Goal: Task Accomplishment & Management: Manage account settings

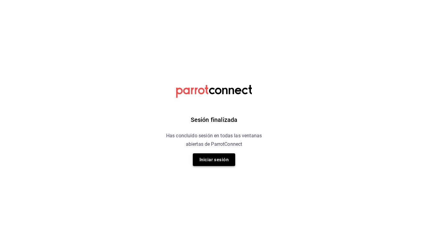
click at [215, 158] on button "Iniciar sesión" at bounding box center [214, 160] width 42 height 13
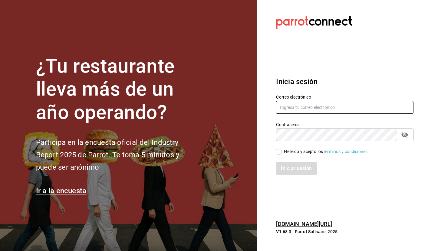
type input "[EMAIL_ADDRESS][DOMAIN_NAME]"
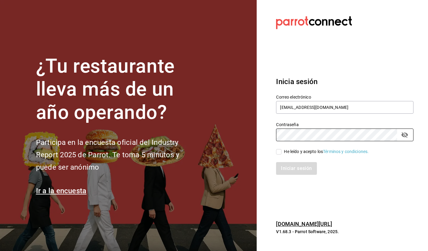
click at [279, 153] on input "He leído y acepto los Términos y condiciones." at bounding box center [278, 151] width 5 height 5
checkbox input "true"
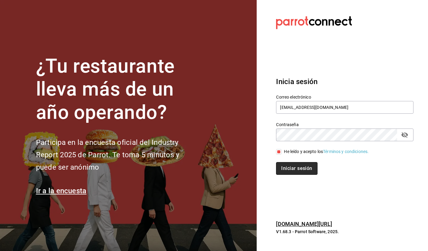
click at [296, 165] on button "Iniciar sesión" at bounding box center [296, 168] width 41 height 13
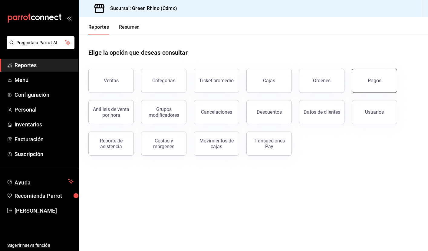
click at [356, 92] on div "Pagos" at bounding box center [371, 77] width 53 height 32
click at [383, 81] on button "Pagos" at bounding box center [374, 81] width 45 height 24
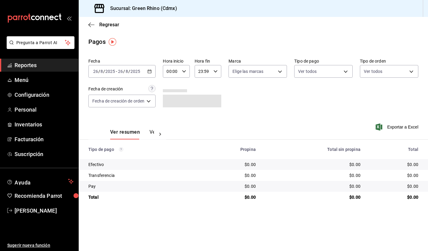
click at [40, 65] on span "Reportes" at bounding box center [44, 65] width 59 height 8
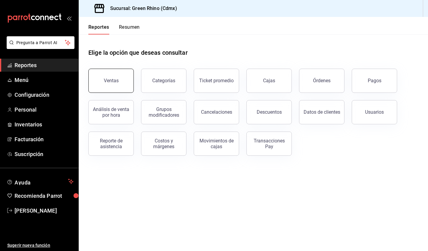
click at [113, 82] on div "Ventas" at bounding box center [111, 81] width 15 height 6
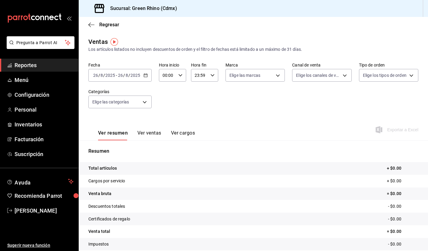
click at [147, 76] on icon "button" at bounding box center [146, 75] width 4 height 4
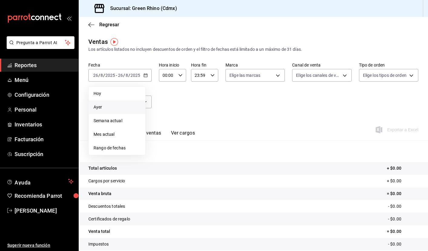
click at [119, 107] on span "Ayer" at bounding box center [117, 107] width 47 height 6
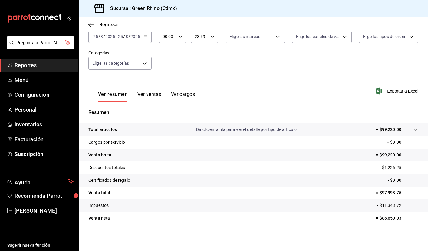
scroll to position [39, 0]
click at [37, 65] on span "Reportes" at bounding box center [44, 65] width 59 height 8
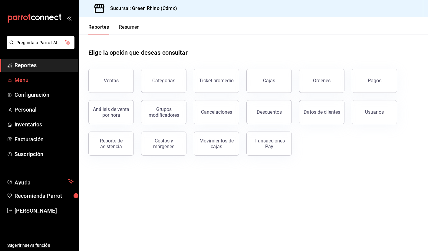
click at [41, 83] on span "Menú" at bounding box center [44, 80] width 59 height 8
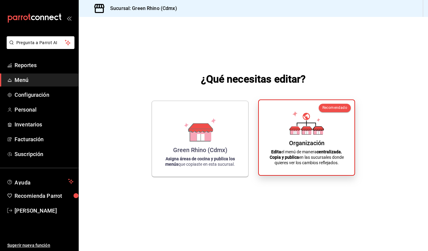
click at [305, 133] on icon at bounding box center [306, 132] width 9 height 6
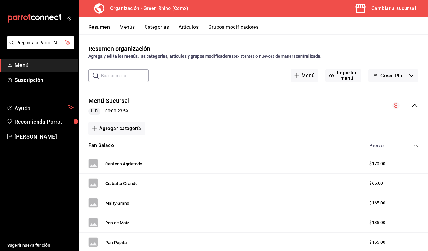
click at [192, 29] on button "Artículos" at bounding box center [189, 29] width 20 height 10
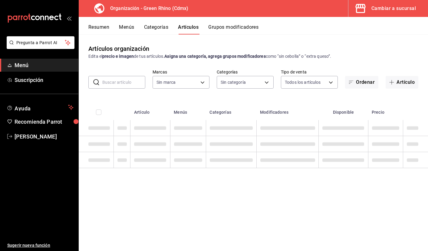
type input "718e4269-ab1b-41b6-b1a3-b54ad853307e"
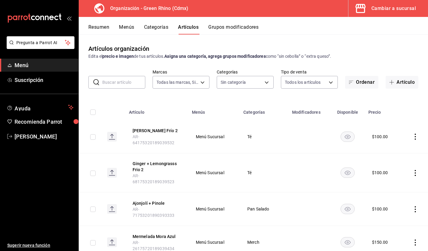
type input "a63415d0-f08f-4da5-93bf-970c3b860b08,be571465-ace9-4e63-97a2-0382f1ecc6c2,096c3…"
click at [121, 30] on button "Menús" at bounding box center [126, 29] width 15 height 10
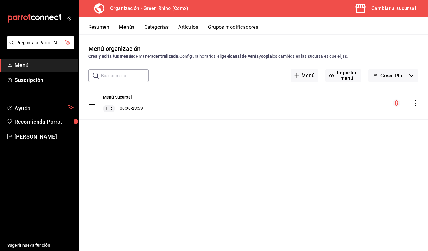
click at [106, 29] on button "Resumen" at bounding box center [98, 29] width 21 height 10
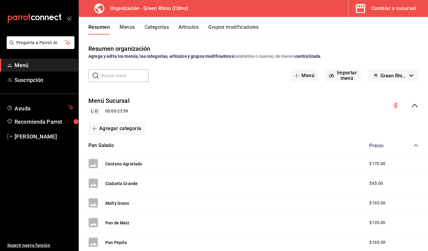
click at [172, 158] on div "[PERSON_NAME] Agrietado $170.00" at bounding box center [254, 164] width 350 height 20
click at [136, 162] on button "Centeno Agrietado" at bounding box center [123, 164] width 37 height 6
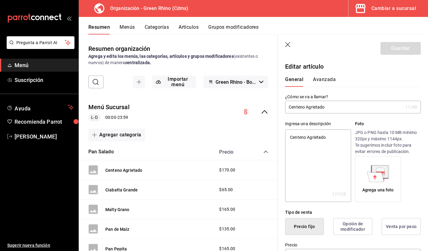
click at [317, 81] on button "Avanzada" at bounding box center [324, 82] width 23 height 10
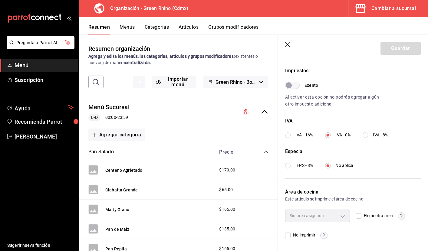
scroll to position [176, 0]
click at [130, 190] on button "Ciabatta Grande" at bounding box center [121, 190] width 32 height 6
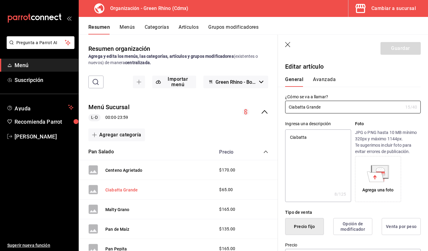
type textarea "x"
type input "$65.00"
type input "XUN"
type input "50181906"
radio input "true"
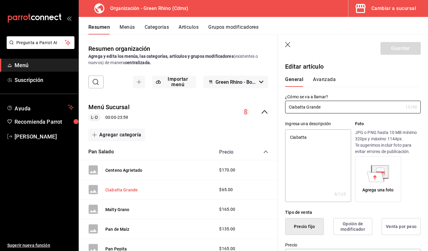
radio input "true"
click at [324, 82] on button "Avanzada" at bounding box center [324, 82] width 23 height 10
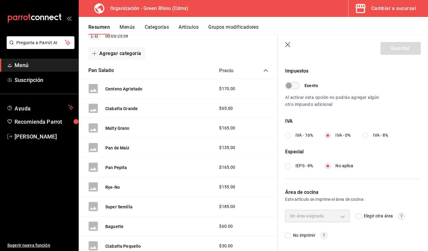
scroll to position [83, 0]
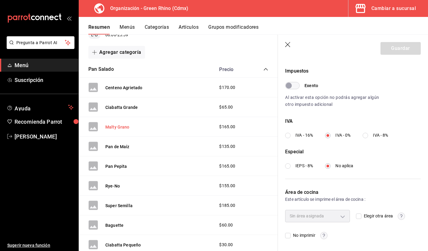
click at [124, 127] on button "Malty Grano" at bounding box center [117, 127] width 24 height 6
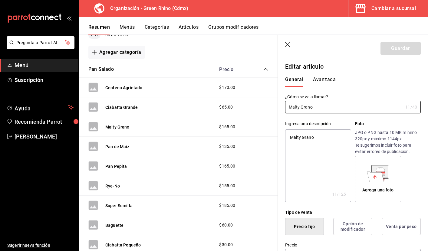
type textarea "x"
type input "$165.00"
type input "XUN"
type input "50181906"
radio input "true"
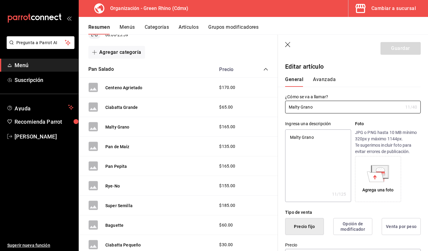
radio input "true"
click at [323, 79] on button "Avanzada" at bounding box center [324, 82] width 23 height 10
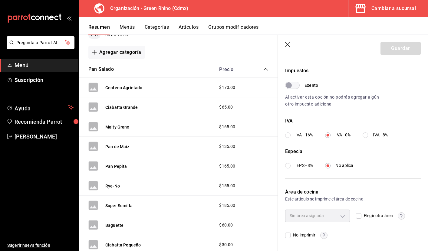
scroll to position [176, 0]
click at [119, 167] on button "Pan Pepita" at bounding box center [116, 167] width 22 height 6
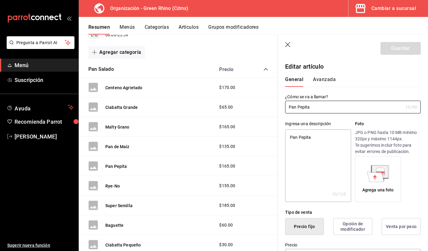
type textarea "x"
type input "$165.00"
click at [325, 78] on button "Avanzada" at bounding box center [324, 82] width 23 height 10
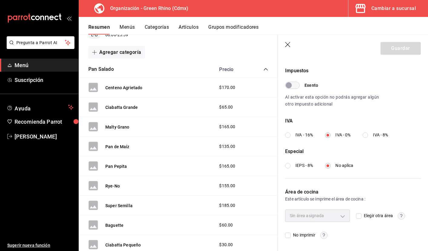
scroll to position [176, 0]
click at [120, 203] on button "Super Semilla" at bounding box center [118, 206] width 27 height 6
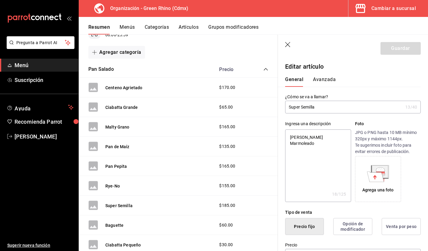
type textarea "x"
type input "$185.00"
type input "XUN"
type input "50181906"
radio input "true"
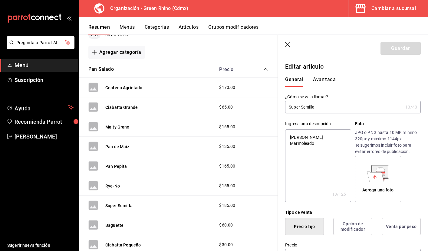
radio input "true"
click at [330, 82] on button "Avanzada" at bounding box center [324, 82] width 23 height 10
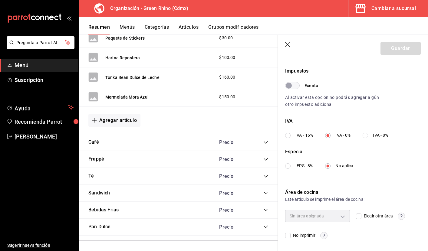
scroll to position [1256, 0]
click at [266, 143] on icon "collapse-category-row" at bounding box center [266, 143] width 5 height 5
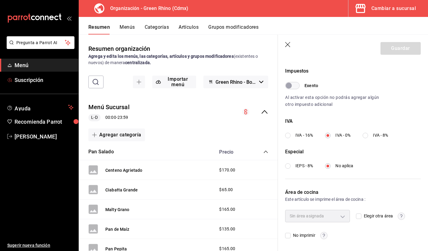
scroll to position [0, 0]
click at [72, 18] on div "mailbox folders" at bounding box center [39, 18] width 78 height 36
click at [69, 18] on icon "open_drawer_menu" at bounding box center [69, 18] width 5 height 5
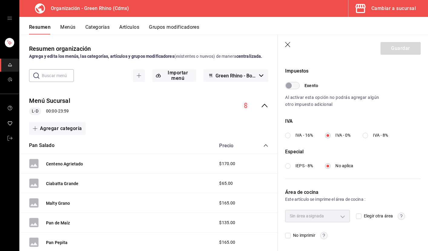
click at [12, 14] on div "mailbox folders" at bounding box center [9, 18] width 19 height 36
click at [11, 18] on icon "open drawer" at bounding box center [9, 18] width 5 height 5
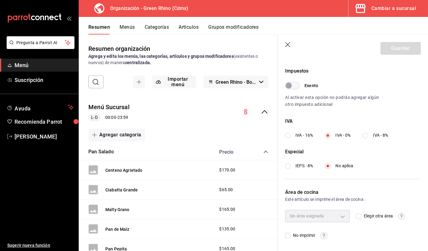
click at [287, 43] on icon "button" at bounding box center [288, 45] width 6 height 6
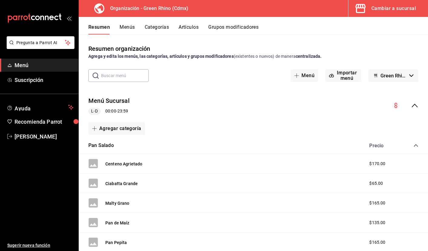
click at [35, 18] on icon "mailbox folders" at bounding box center [34, 18] width 55 height 9
click at [36, 81] on span "Suscripción" at bounding box center [44, 80] width 59 height 8
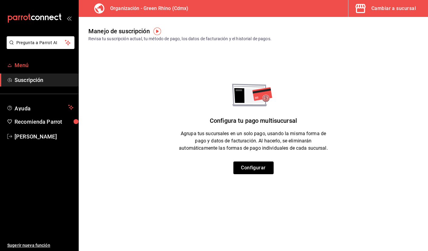
click at [24, 68] on span "Menú" at bounding box center [44, 65] width 59 height 8
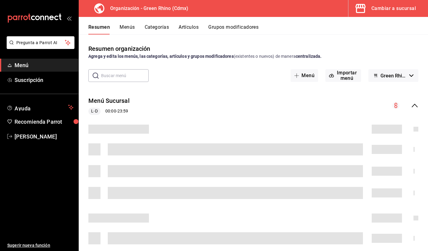
click at [387, 12] on div "Cambiar a sucursal" at bounding box center [394, 8] width 45 height 8
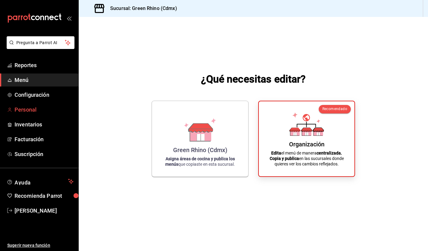
click at [35, 108] on span "Personal" at bounding box center [44, 110] width 59 height 8
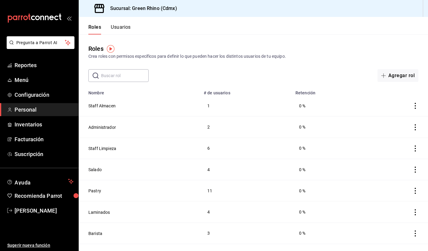
click at [282, 74] on div "​ ​ Agregar rol" at bounding box center [254, 75] width 350 height 13
click at [124, 25] on button "Usuarios" at bounding box center [121, 29] width 20 height 10
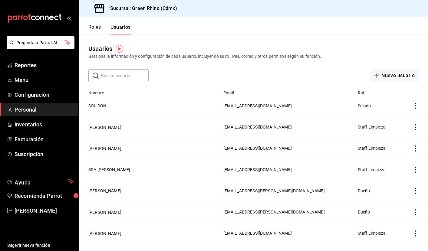
click at [416, 127] on icon "actions" at bounding box center [415, 127] width 1 height 6
click at [394, 137] on span "Eliminar" at bounding box center [393, 136] width 15 height 5
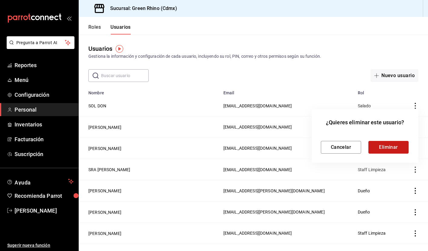
click at [389, 146] on button "Eliminar" at bounding box center [389, 147] width 40 height 13
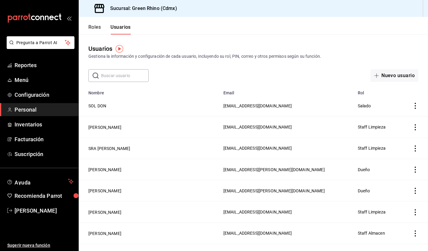
click at [417, 149] on icon "actions" at bounding box center [416, 149] width 6 height 6
click at [387, 155] on span "Eliminar" at bounding box center [393, 157] width 15 height 5
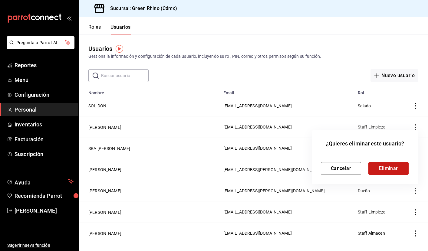
click at [393, 170] on button "Eliminar" at bounding box center [389, 168] width 40 height 13
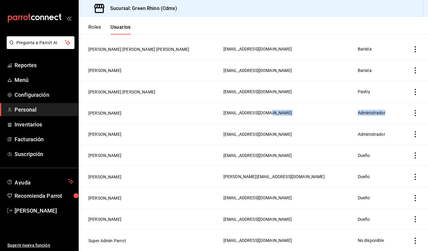
drag, startPoint x: 351, startPoint y: 113, endPoint x: 389, endPoint y: 113, distance: 37.9
click at [389, 113] on tr "Victor Eff ve@greenrhino.com.mx Administrador" at bounding box center [254, 112] width 350 height 21
drag, startPoint x: 390, startPoint y: 133, endPoint x: 324, endPoint y: 132, distance: 66.0
click at [324, 132] on tr "Ion Vazquez ion@greenrhino.mx Administrador" at bounding box center [254, 134] width 350 height 21
click at [363, 29] on header "Roles Usuarios" at bounding box center [254, 26] width 350 height 18
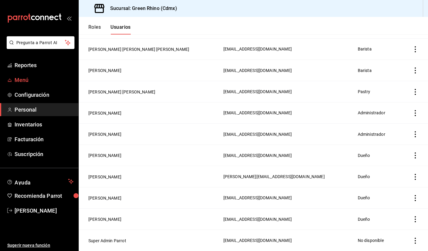
scroll to position [823, 0]
click at [34, 63] on span "Reportes" at bounding box center [44, 65] width 59 height 8
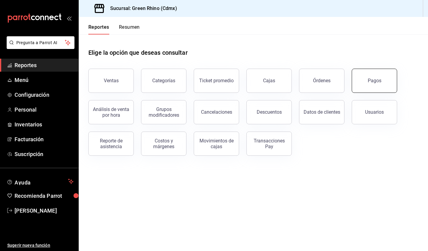
click at [376, 85] on button "Pagos" at bounding box center [374, 81] width 45 height 24
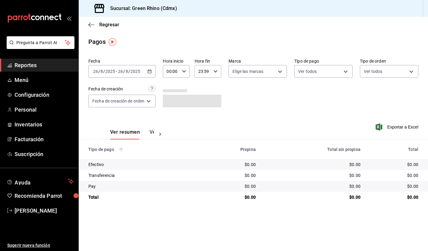
click at [148, 71] on icon "button" at bounding box center [150, 71] width 4 height 4
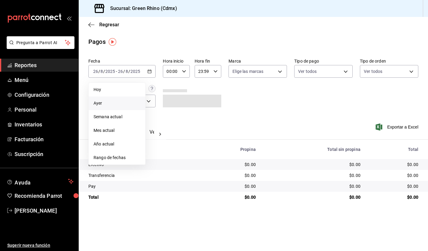
click at [114, 107] on li "Ayer" at bounding box center [117, 104] width 57 height 14
